Goal: Task Accomplishment & Management: Use online tool/utility

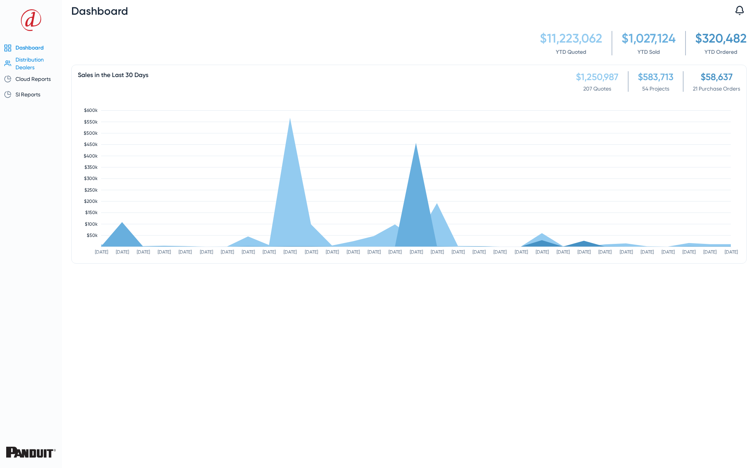
click at [30, 62] on span "Distribution Dealers" at bounding box center [29, 64] width 28 height 14
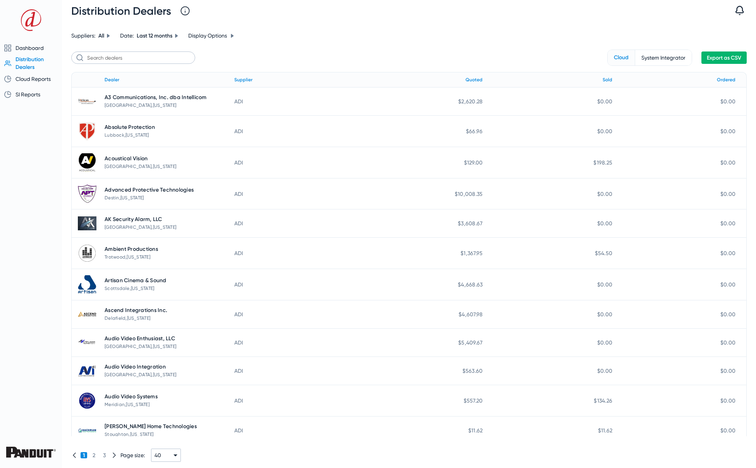
click at [717, 60] on span "Export as CSV" at bounding box center [724, 58] width 34 height 7
click at [31, 49] on span "Dashboard" at bounding box center [29, 48] width 28 height 6
